Goal: Task Accomplishment & Management: Manage account settings

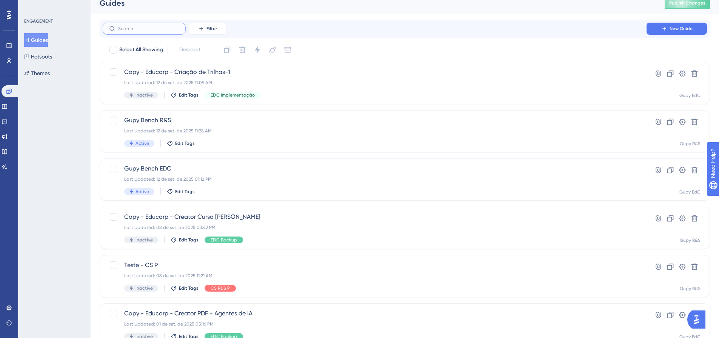
click at [141, 27] on input "text" at bounding box center [148, 28] width 61 height 5
click at [320, 22] on div "Filter New Guide" at bounding box center [405, 29] width 610 height 18
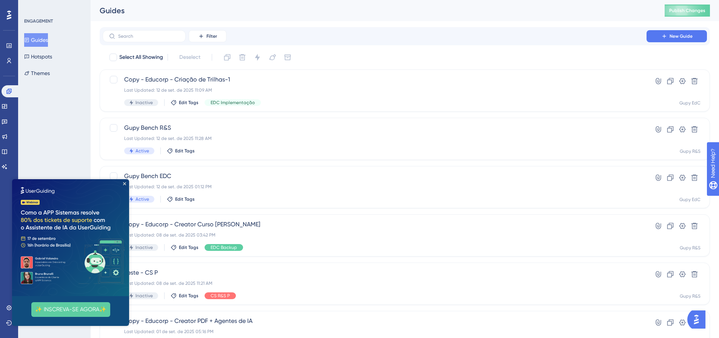
click at [124, 185] on img at bounding box center [70, 237] width 117 height 117
click at [126, 184] on icon "Close Preview" at bounding box center [124, 183] width 3 height 3
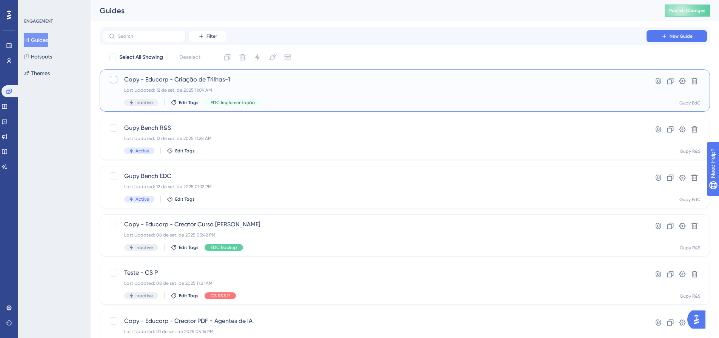
click at [115, 79] on div at bounding box center [114, 80] width 8 height 8
checkbox input "true"
click at [696, 79] on icon at bounding box center [694, 81] width 6 height 6
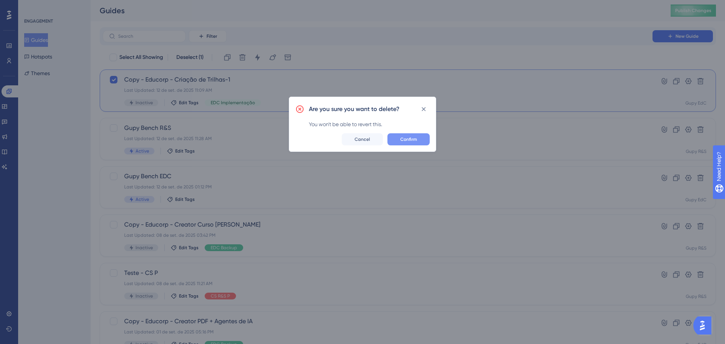
click at [415, 135] on button "Confirm" at bounding box center [408, 139] width 42 height 12
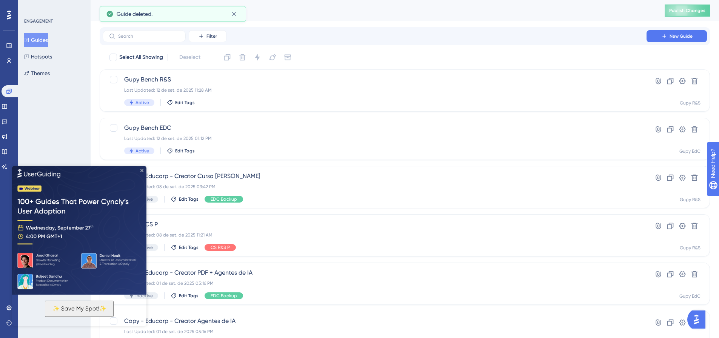
click at [141, 170] on icon "Close Preview" at bounding box center [141, 170] width 3 height 3
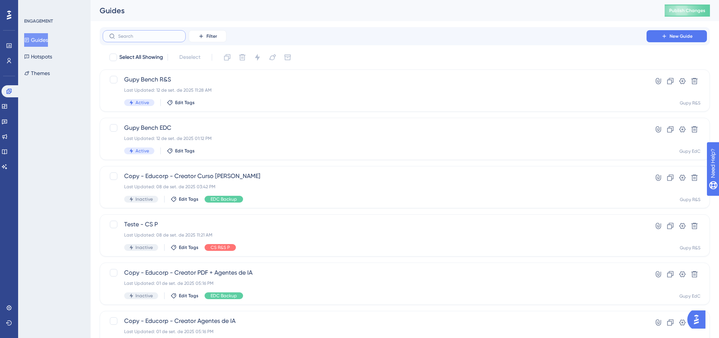
click at [168, 35] on input "text" at bounding box center [148, 36] width 61 height 5
click at [214, 34] on span "Filter" at bounding box center [211, 36] width 11 height 6
click at [213, 106] on span "Status" at bounding box center [207, 103] width 15 height 9
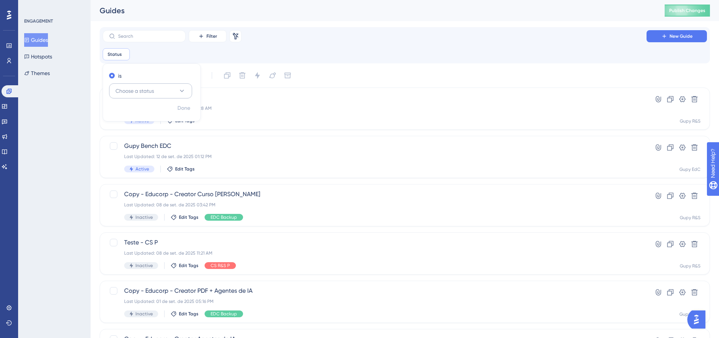
click at [147, 90] on span "Choose a status" at bounding box center [135, 90] width 39 height 9
click at [142, 117] on div "Active Active" at bounding box center [150, 113] width 61 height 15
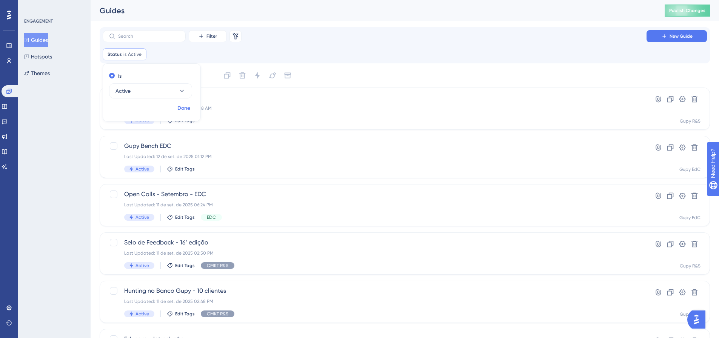
click at [190, 112] on span "Done" at bounding box center [183, 108] width 13 height 9
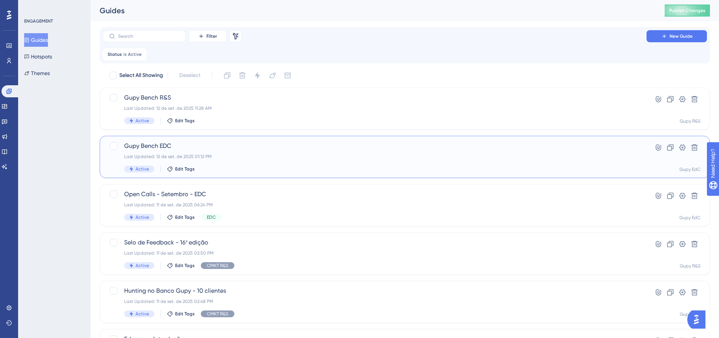
click at [245, 161] on div "Gupy Bench EDC Last Updated: 12 de set. de 2025 01:12 PM Active Edit Tags" at bounding box center [374, 157] width 501 height 31
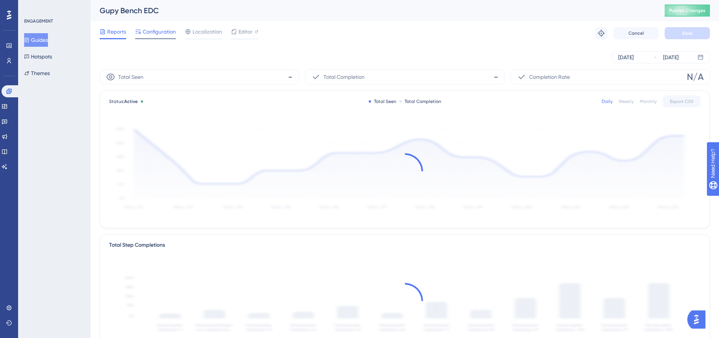
click at [155, 28] on span "Configuration" at bounding box center [159, 31] width 33 height 9
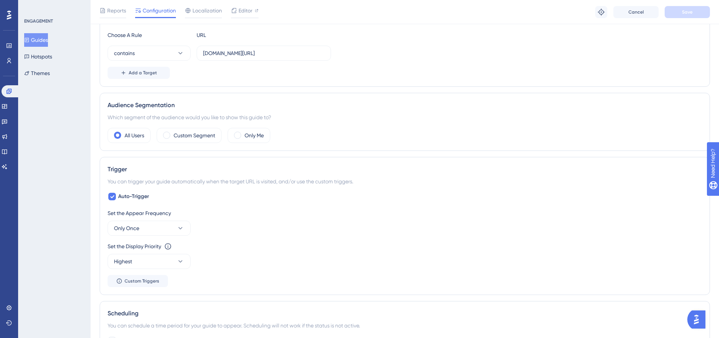
scroll to position [189, 0]
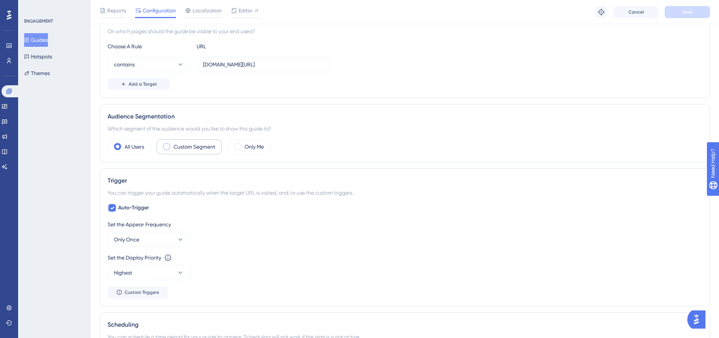
click at [170, 142] on div "Custom Segment" at bounding box center [189, 146] width 65 height 15
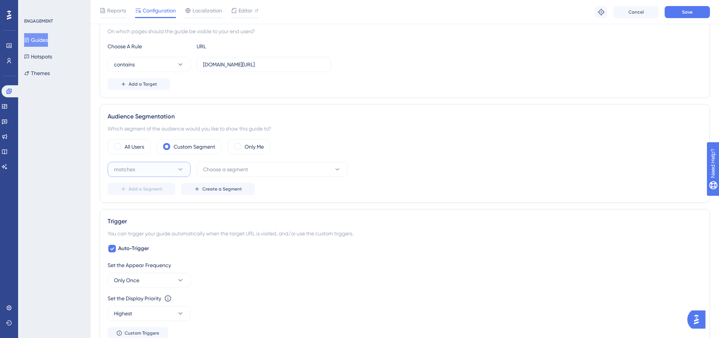
click at [158, 175] on button "matches" at bounding box center [149, 169] width 83 height 15
click at [151, 202] on div "doesn't match doesn't match" at bounding box center [149, 207] width 61 height 15
click at [219, 174] on span "Choose a segment" at bounding box center [225, 169] width 45 height 9
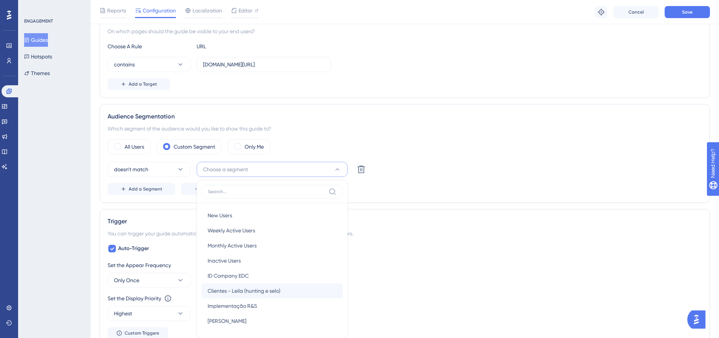
scroll to position [279, 0]
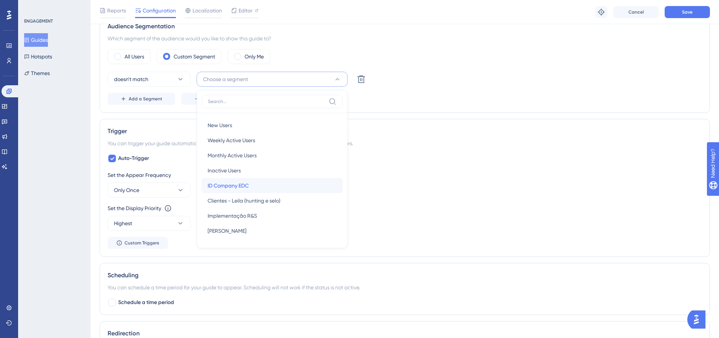
click at [240, 188] on span "ID Company EDC" at bounding box center [228, 185] width 41 height 9
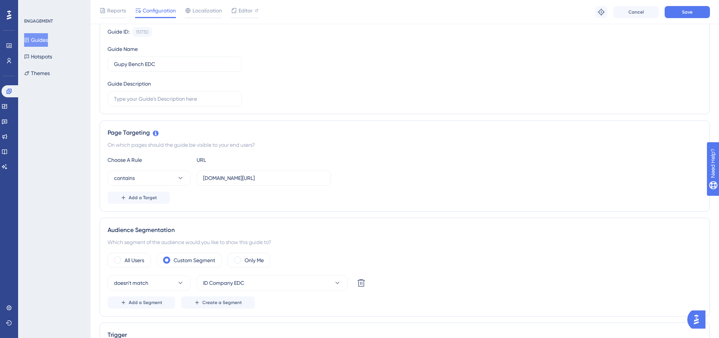
scroll to position [52, 0]
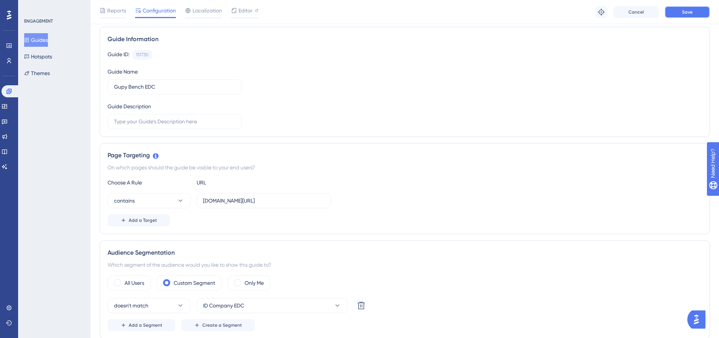
click at [690, 13] on span "Save" at bounding box center [687, 12] width 11 height 6
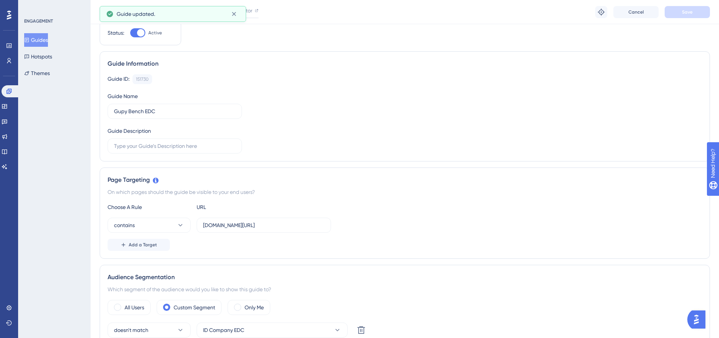
scroll to position [0, 0]
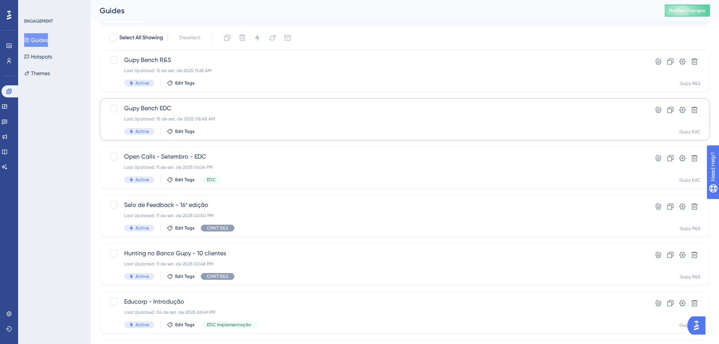
scroll to position [75, 0]
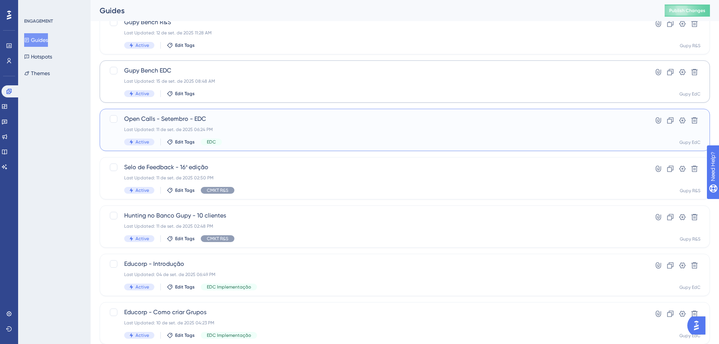
click at [232, 134] on div "Open Calls - Setembro - EDC Last Updated: 11 de set. de 2025 06:24 PM Active Ed…" at bounding box center [374, 129] width 501 height 31
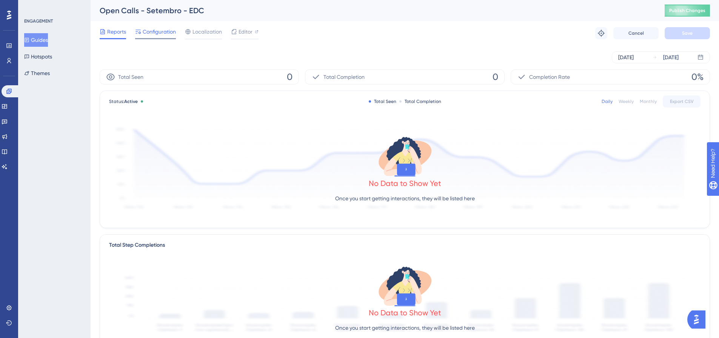
click at [149, 28] on span "Configuration" at bounding box center [159, 31] width 33 height 9
click at [48, 37] on button "Guides" at bounding box center [36, 40] width 24 height 14
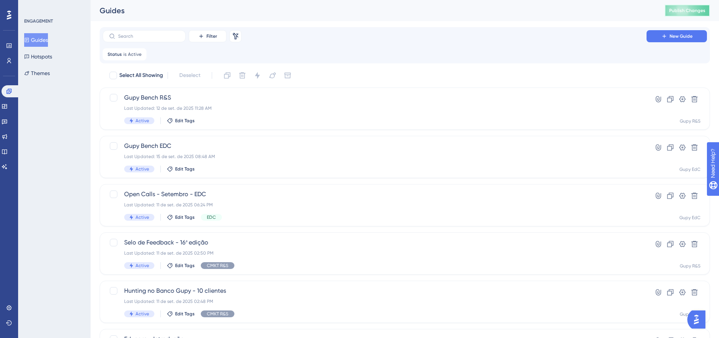
click at [684, 11] on span "Publish Changes" at bounding box center [687, 11] width 36 height 6
click at [12, 44] on link at bounding box center [9, 46] width 6 height 12
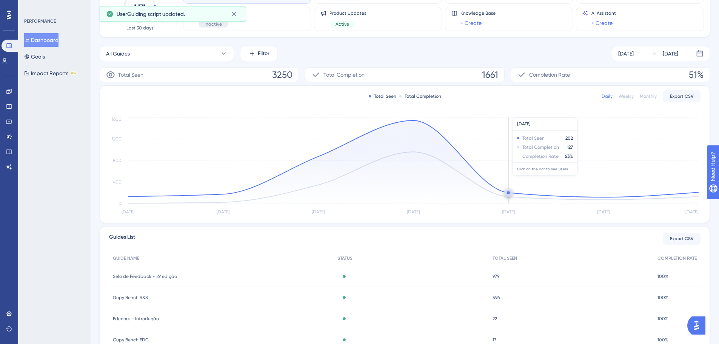
scroll to position [75, 0]
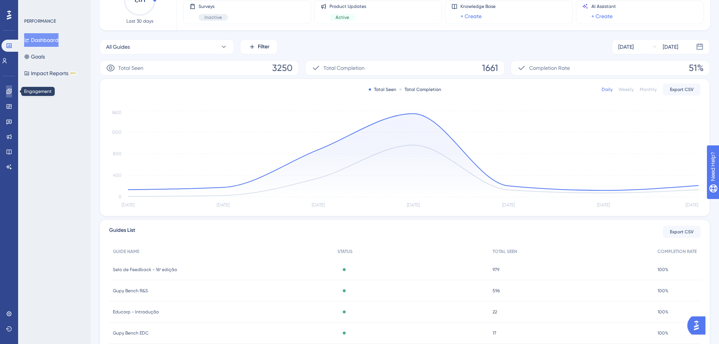
click at [11, 93] on icon at bounding box center [9, 91] width 6 height 6
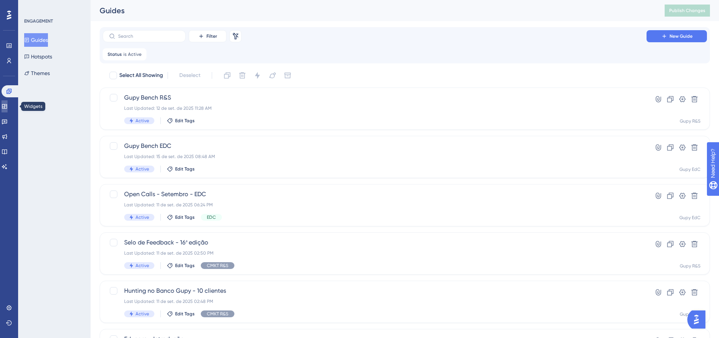
click at [8, 111] on link at bounding box center [5, 106] width 6 height 12
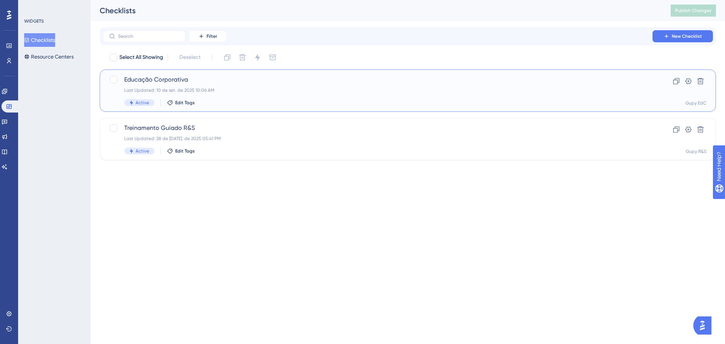
click at [289, 104] on div "Active Edit Tags" at bounding box center [377, 102] width 507 height 7
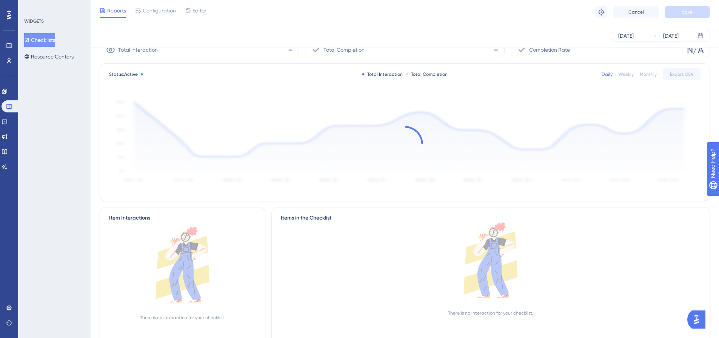
scroll to position [38, 0]
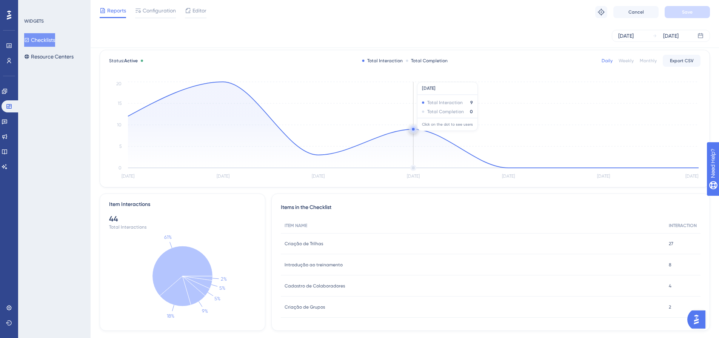
click at [413, 129] on circle at bounding box center [413, 129] width 3 height 3
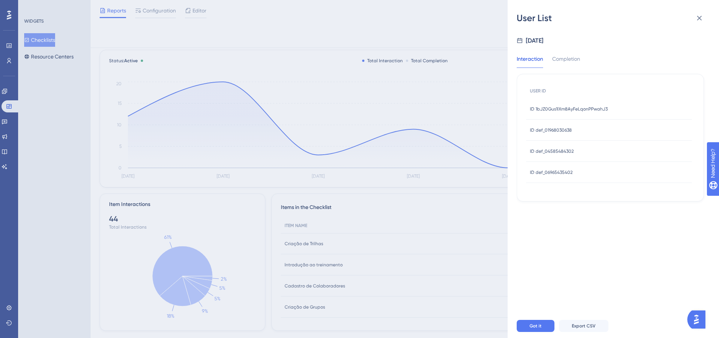
click at [596, 108] on span "ID 1bJZ0Gus1lXm8AyFeLqonPPwahJ3" at bounding box center [569, 109] width 78 height 6
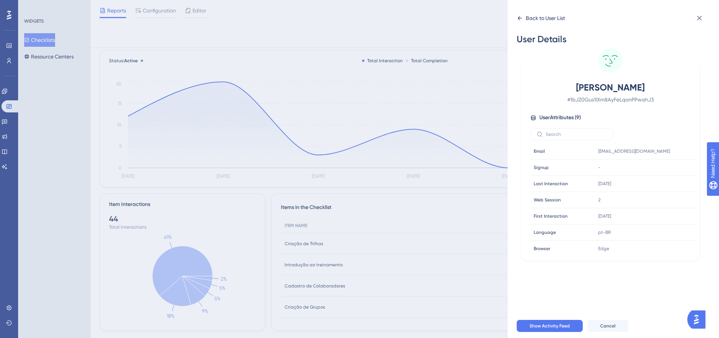
click at [523, 20] on div "Back to User List" at bounding box center [541, 18] width 48 height 12
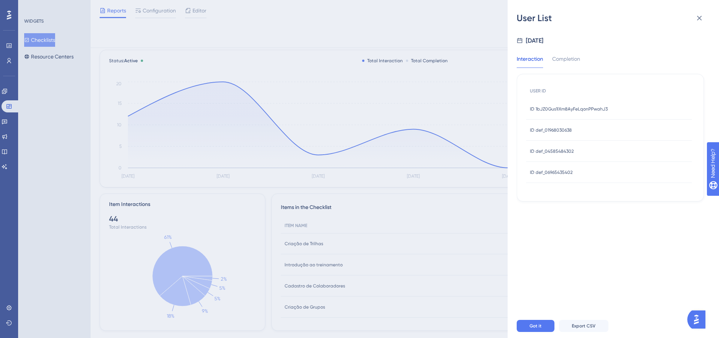
click at [559, 124] on div "ID def_01968030638 ID def_01968030638" at bounding box center [551, 130] width 42 height 21
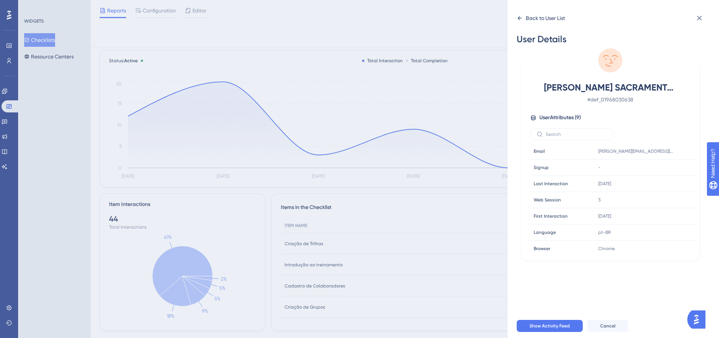
click at [517, 20] on icon at bounding box center [520, 18] width 6 height 6
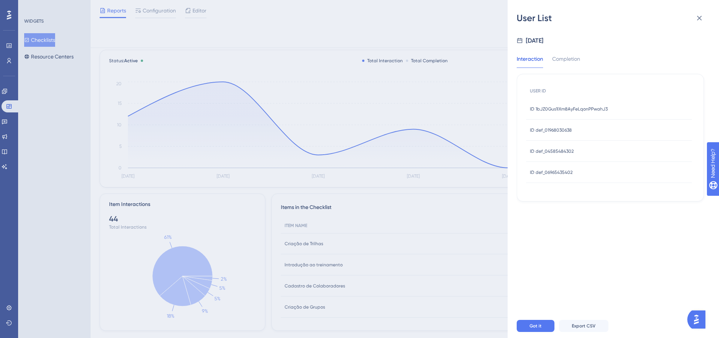
click at [552, 148] on span "ID def_04585484302" at bounding box center [552, 151] width 44 height 6
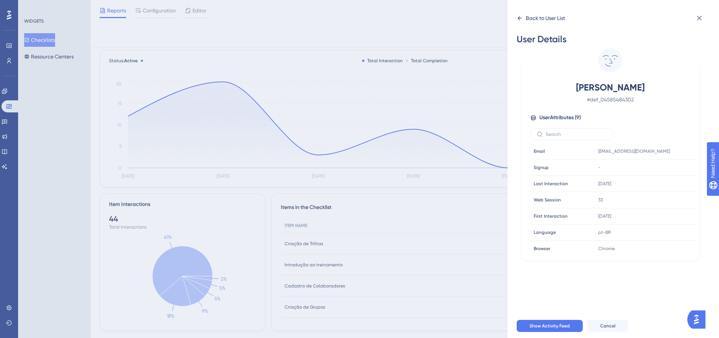
click at [519, 14] on div "Back to User List" at bounding box center [541, 18] width 48 height 12
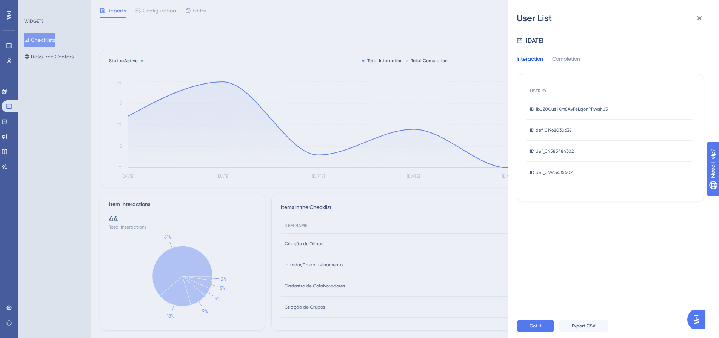
click at [563, 169] on span "ID def_06965435402" at bounding box center [551, 172] width 43 height 6
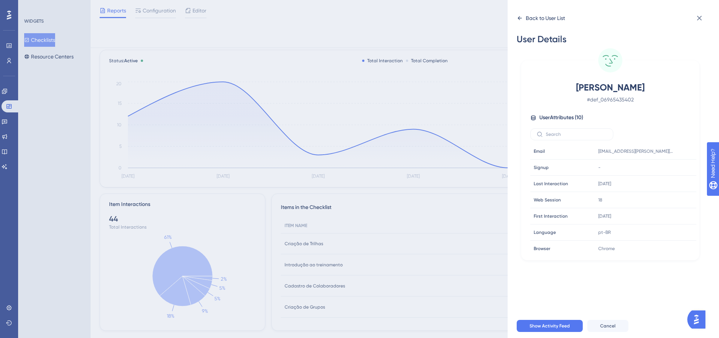
click at [521, 22] on div "Back to User List" at bounding box center [541, 18] width 48 height 12
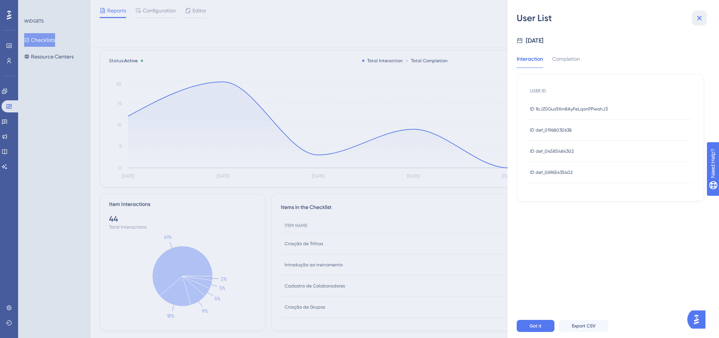
click at [703, 15] on icon at bounding box center [699, 18] width 9 height 9
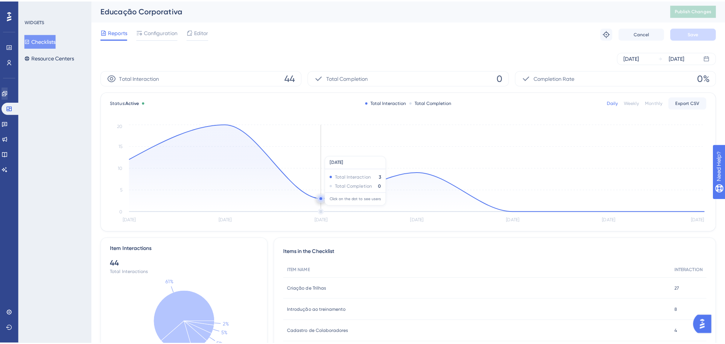
scroll to position [0, 0]
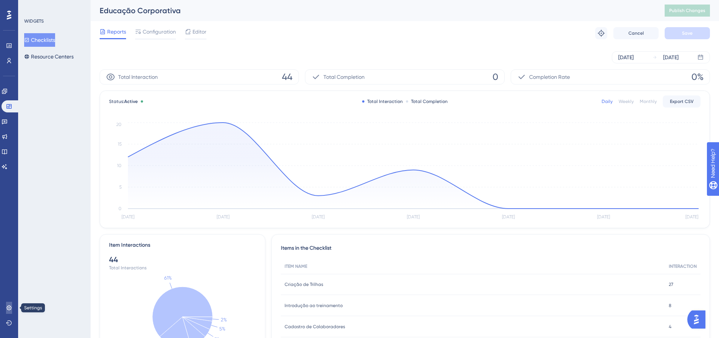
click at [6, 306] on link at bounding box center [9, 308] width 6 height 12
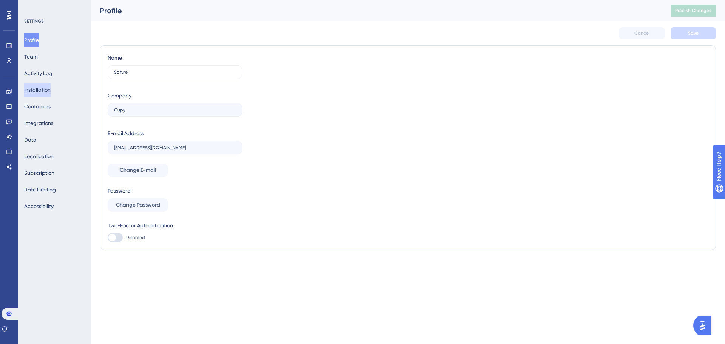
click at [41, 91] on button "Installation" at bounding box center [37, 90] width 26 height 14
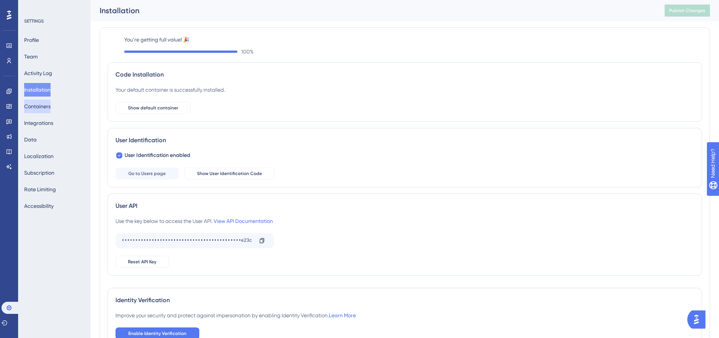
click at [43, 110] on button "Containers" at bounding box center [37, 107] width 26 height 14
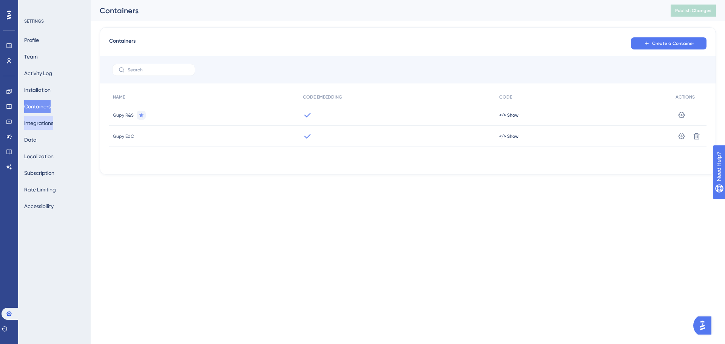
click at [42, 123] on button "Integrations" at bounding box center [38, 123] width 29 height 14
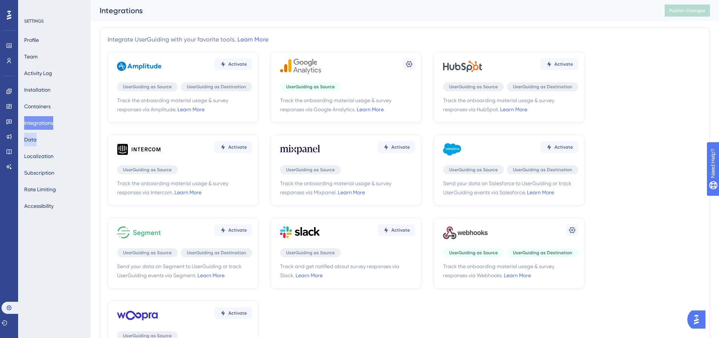
click at [34, 141] on button "Data" at bounding box center [30, 140] width 12 height 14
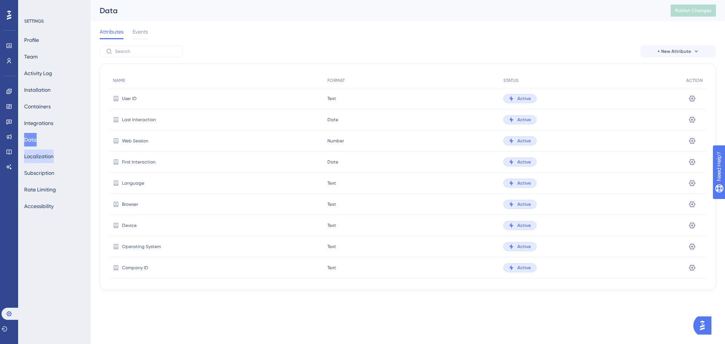
click at [39, 157] on button "Localization" at bounding box center [38, 156] width 29 height 14
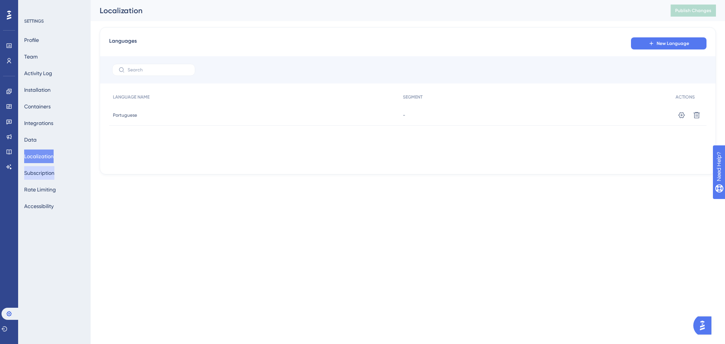
click at [44, 169] on button "Subscription" at bounding box center [39, 173] width 30 height 14
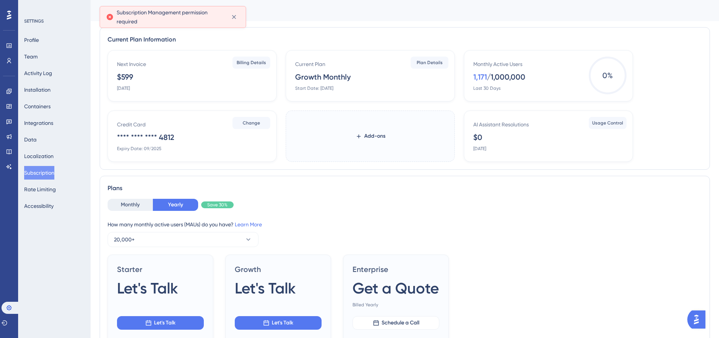
click at [44, 181] on div "Profile Team Activity Log Installation Containers Integrations Data Localizatio…" at bounding box center [54, 123] width 61 height 180
click at [46, 184] on button "Rate Limiting" at bounding box center [40, 190] width 32 height 14
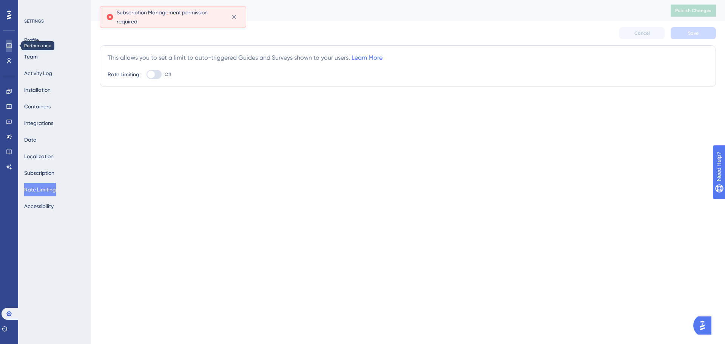
click at [10, 43] on icon at bounding box center [9, 46] width 6 height 6
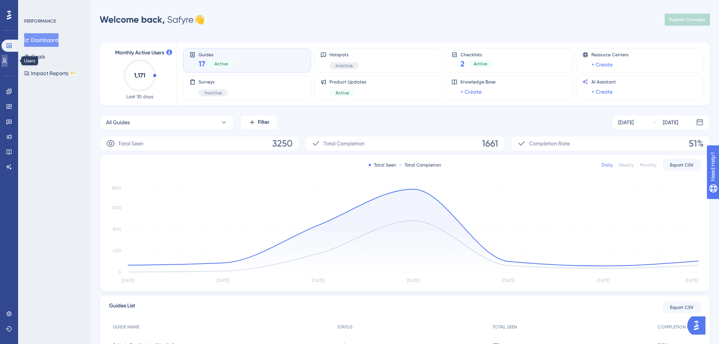
click at [3, 58] on link at bounding box center [5, 61] width 6 height 12
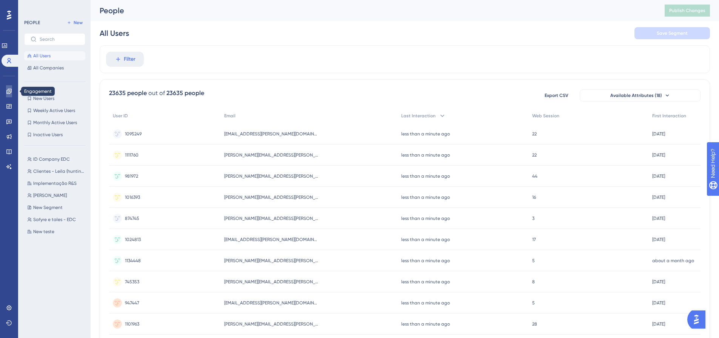
click at [6, 90] on link at bounding box center [9, 91] width 6 height 12
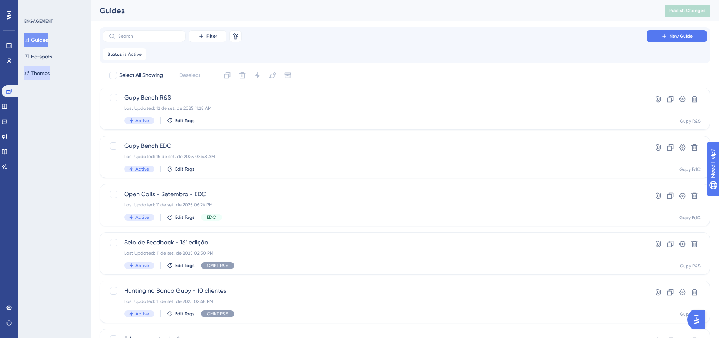
click at [40, 73] on button "Themes" at bounding box center [37, 73] width 26 height 14
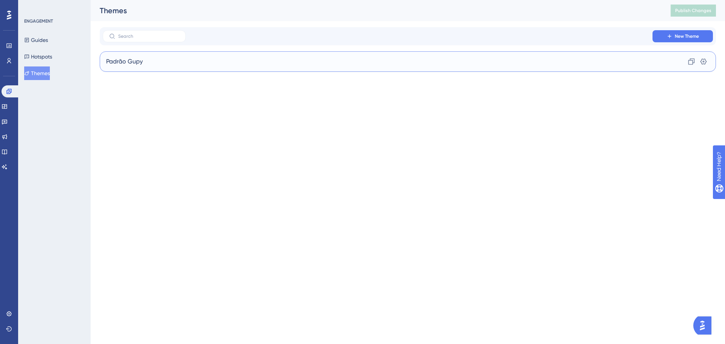
click at [196, 68] on div "Padrão Gupy Clone Settings" at bounding box center [408, 61] width 616 height 20
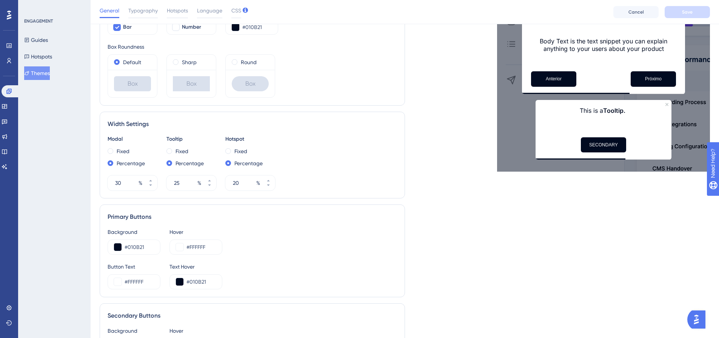
scroll to position [302, 0]
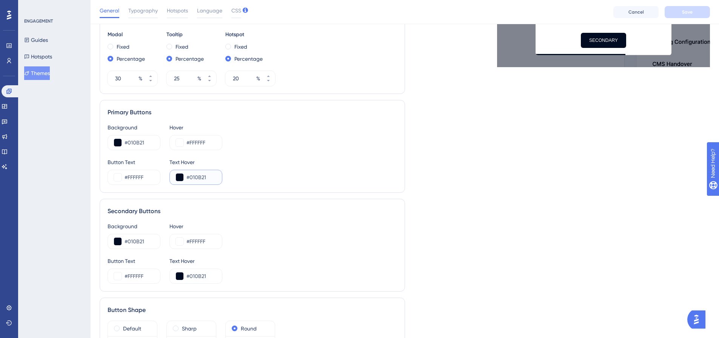
click at [214, 176] on input "#010B21" at bounding box center [200, 177] width 29 height 9
click at [215, 176] on input "#010B21" at bounding box center [200, 177] width 29 height 9
click at [214, 136] on div "Hover #FFFFFF" at bounding box center [195, 136] width 53 height 27
click at [214, 142] on input "#FFFFFF" at bounding box center [200, 142] width 29 height 9
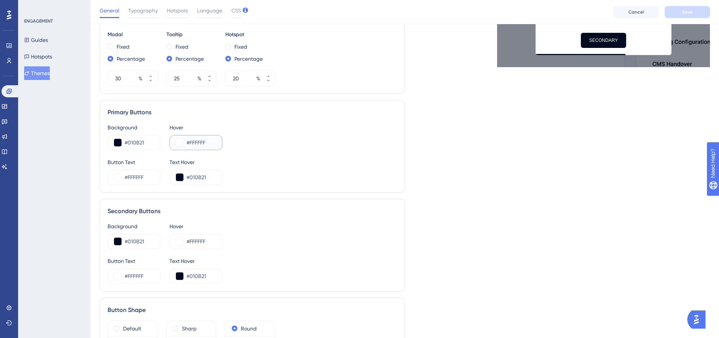
click at [214, 143] on input "#FFFFFF" at bounding box center [200, 142] width 29 height 9
paste input "010B2"
type input "#010B21"
click at [288, 160] on div "Button Text #FFFFFF Text Hover #010B21" at bounding box center [253, 171] width 290 height 27
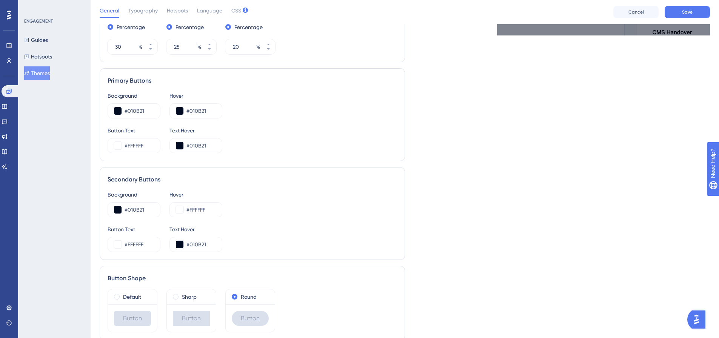
scroll to position [340, 0]
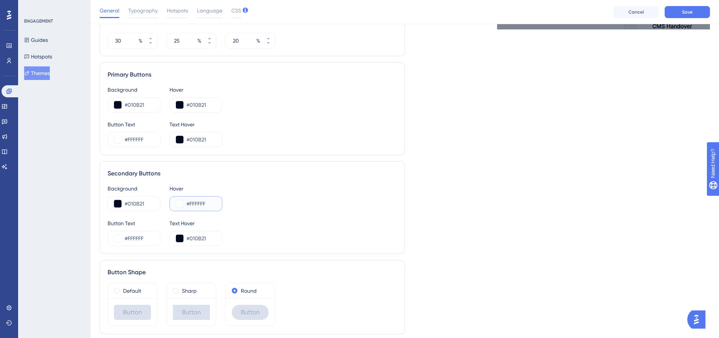
click at [213, 202] on input "#FFFFFF" at bounding box center [200, 203] width 29 height 9
paste input "010B2"
type input "#010B21"
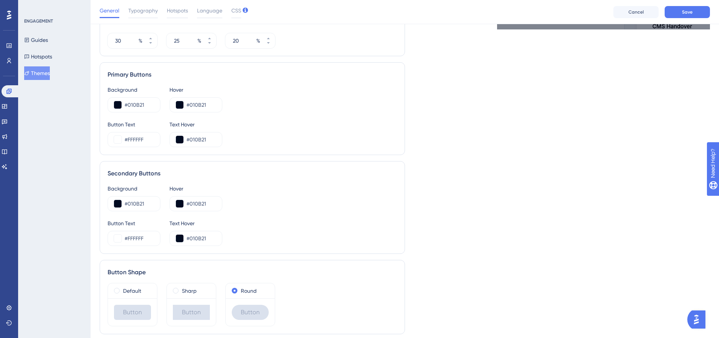
click at [268, 222] on div "Button Text #FFFFFF Text Hover #010B21" at bounding box center [253, 232] width 290 height 27
click at [144, 140] on input "#FFFFFF" at bounding box center [139, 139] width 29 height 9
click at [209, 140] on input "#010B21" at bounding box center [200, 139] width 29 height 9
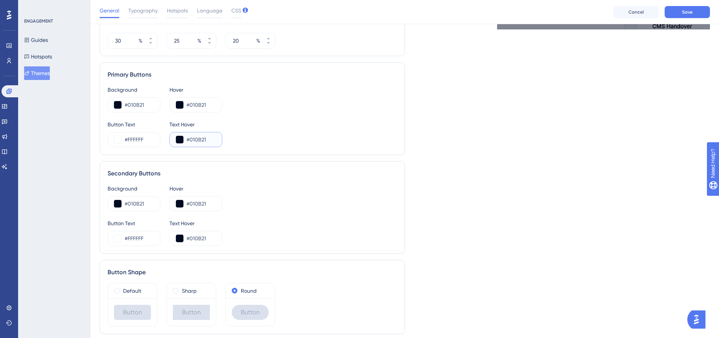
click at [209, 140] on input "#010B21" at bounding box center [200, 139] width 29 height 9
paste input "FFFFF"
type input "#FFFFF"
click at [213, 240] on input "#010B21" at bounding box center [200, 238] width 29 height 9
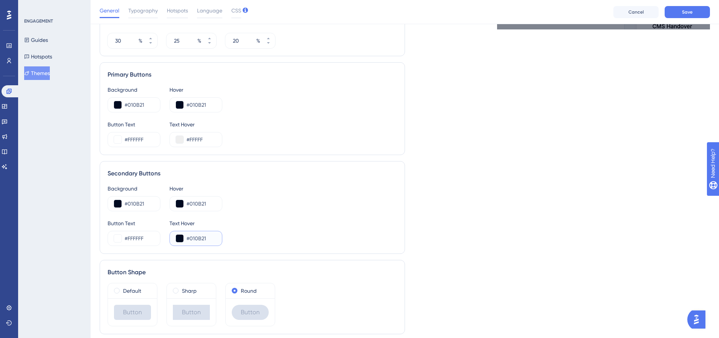
click at [213, 240] on input "#010B21" at bounding box center [200, 238] width 29 height 9
paste input "FFFFF"
type input "#FFFFF"
click at [260, 222] on div "Button Text #FFFFFF Text Hover #FFFFF" at bounding box center [253, 232] width 290 height 27
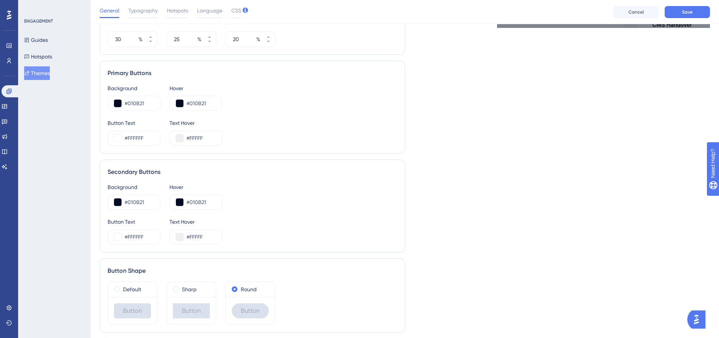
scroll to position [291, 0]
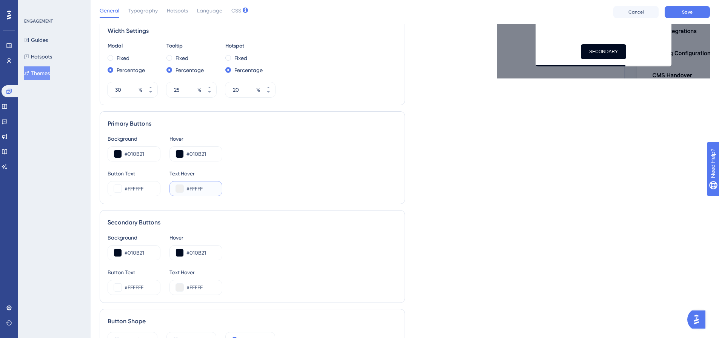
click at [211, 190] on input "#FFFFF" at bounding box center [200, 188] width 29 height 9
type input "#FFFFFF"
click at [211, 287] on input "#FFFFF" at bounding box center [200, 287] width 29 height 9
type input "#FFFFFF"
click at [210, 153] on input "#010B21" at bounding box center [200, 153] width 29 height 9
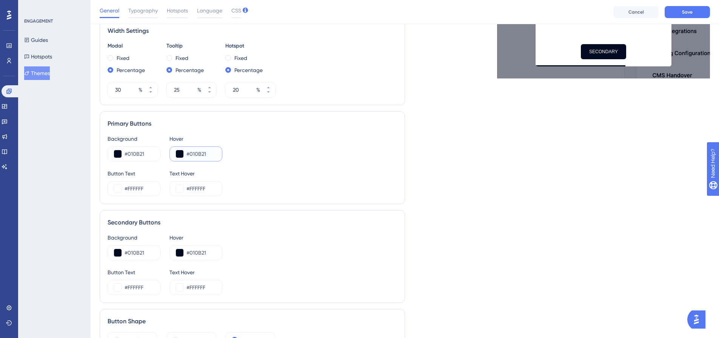
click at [180, 155] on button at bounding box center [180, 154] width 8 height 8
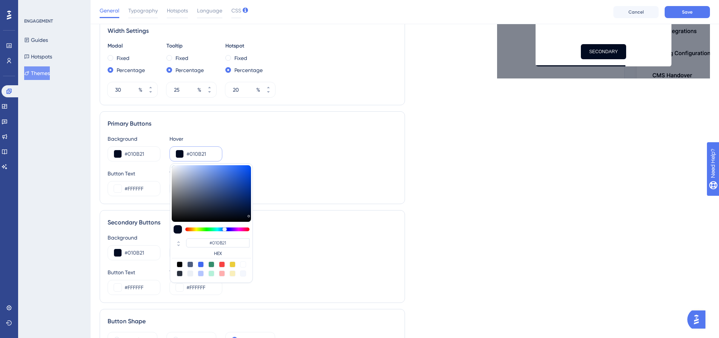
click at [190, 266] on div at bounding box center [190, 265] width 6 height 6
type input "#4c5c7c"
type input "#4C5C7C"
click at [447, 256] on div "Live Preview Header 1 is the first one Header 2 is the cool one Header 3 is the…" at bounding box center [557, 74] width 305 height 632
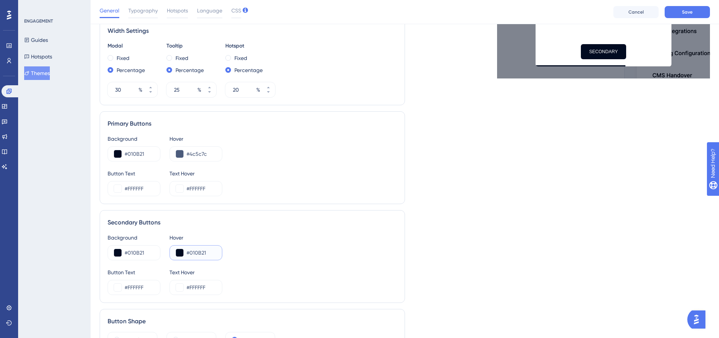
click at [212, 251] on input "#010B21" at bounding box center [200, 252] width 29 height 9
click at [180, 254] on button at bounding box center [180, 253] width 8 height 8
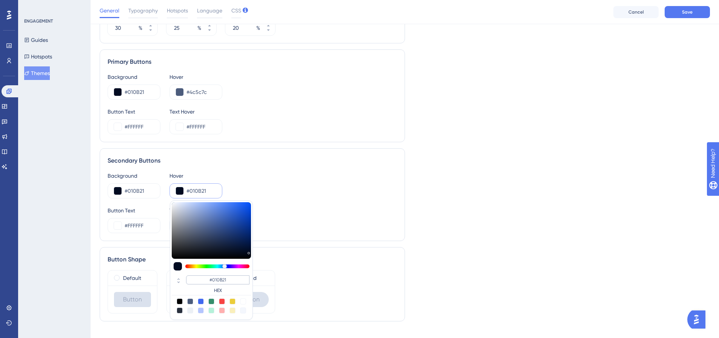
scroll to position [366, 0]
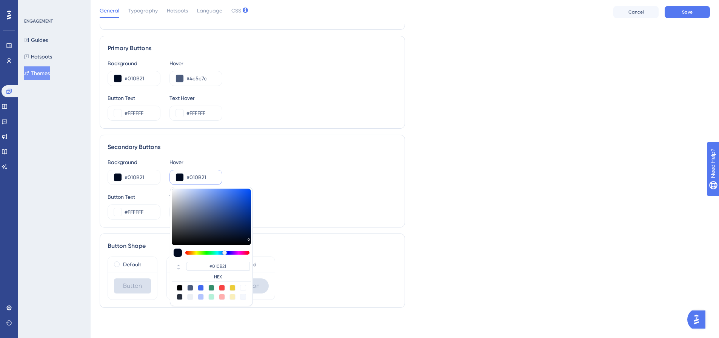
click at [179, 299] on div at bounding box center [180, 297] width 6 height 6
type input "#29303d"
type input "#29303D"
click at [392, 288] on div "Default Button Sharp Button Round Button" at bounding box center [253, 278] width 290 height 43
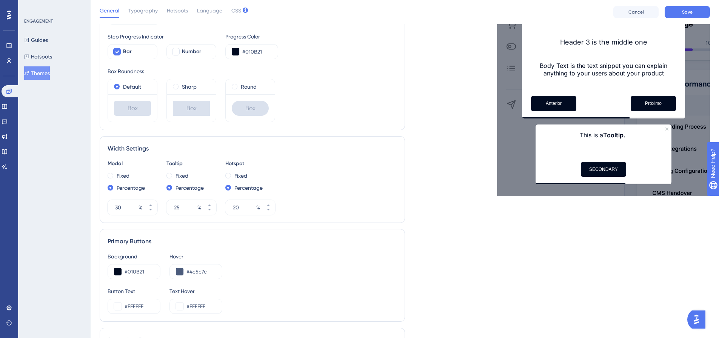
scroll to position [215, 0]
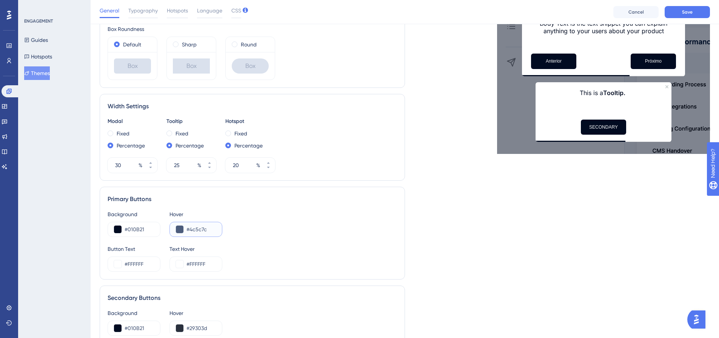
click at [214, 228] on input "#4c5c7c" at bounding box center [200, 229] width 29 height 9
click at [179, 229] on button at bounding box center [180, 230] width 8 height 8
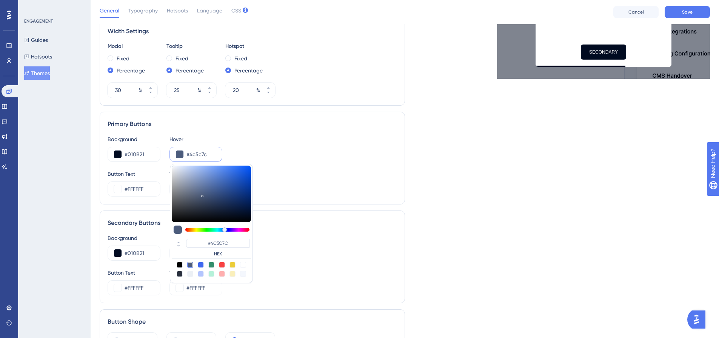
scroll to position [328, 0]
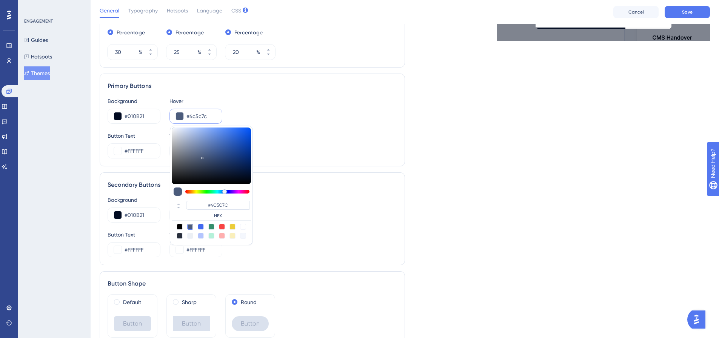
click at [179, 234] on div at bounding box center [180, 236] width 6 height 6
type input "#29303d"
type input "#29303D"
click at [471, 219] on div "Live Preview Header 1 is the first one Header 2 is the cool one Header 3 is the…" at bounding box center [557, 36] width 305 height 632
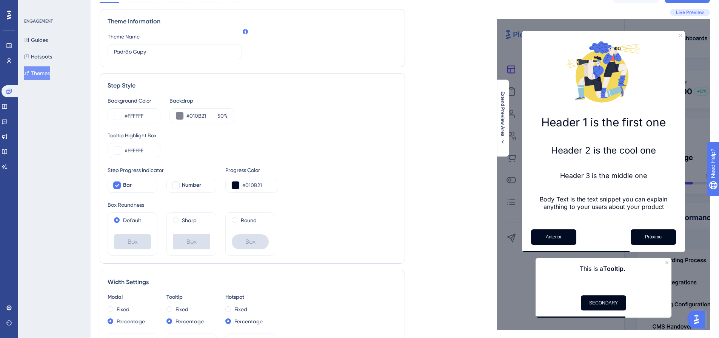
scroll to position [0, 0]
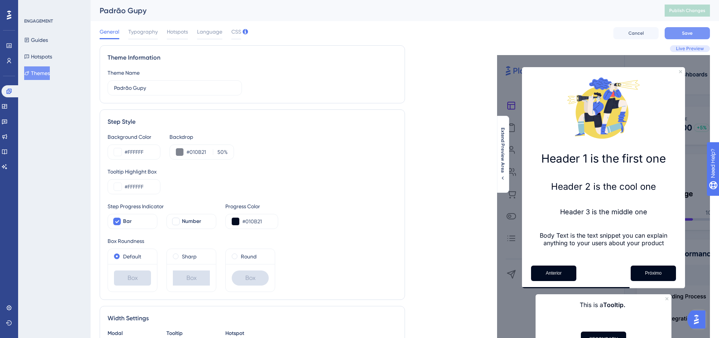
click at [694, 33] on button "Save" at bounding box center [687, 33] width 45 height 12
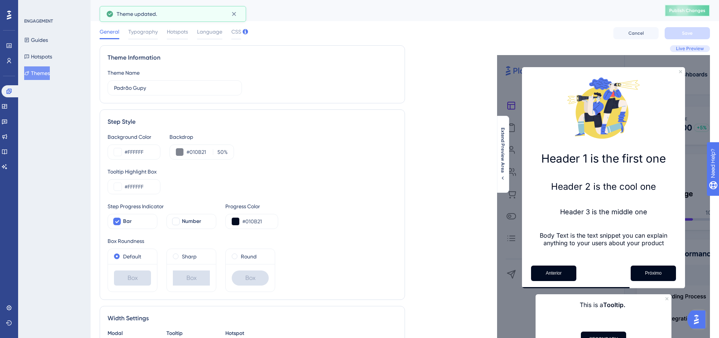
click at [678, 9] on span "Publish Changes" at bounding box center [687, 11] width 36 height 6
